Goal: Go to known website: Access a specific website the user already knows

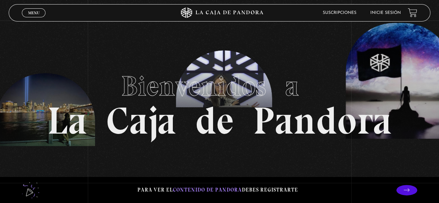
click at [400, 14] on link "Inicie sesión" at bounding box center [385, 13] width 31 height 4
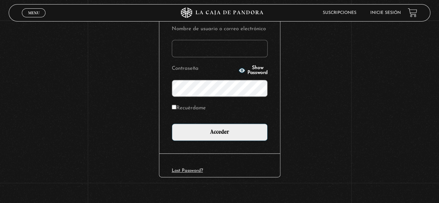
scroll to position [97, 0]
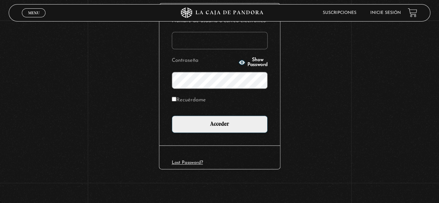
type input "urbinaandrea@hotmail.com"
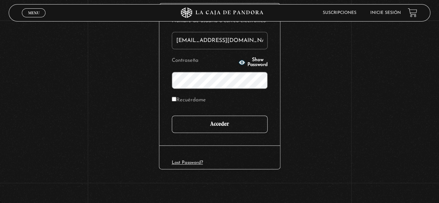
click at [213, 121] on input "Acceder" at bounding box center [220, 124] width 96 height 17
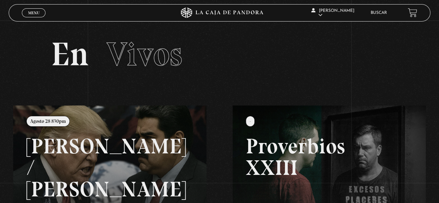
click at [133, 163] on link at bounding box center [232, 206] width 439 height 203
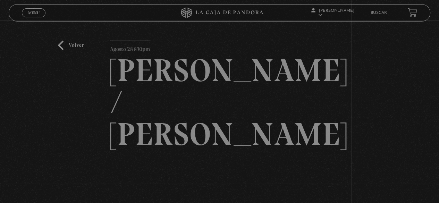
click at [223, 121] on article "Agosto 28 830pm Trump / Maduro" at bounding box center [219, 162] width 219 height 243
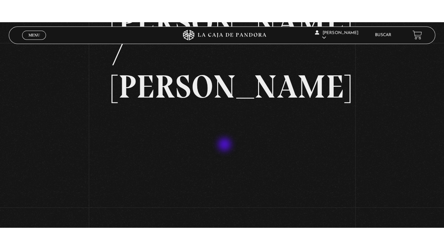
scroll to position [71, 0]
